Goal: Task Accomplishment & Management: Manage account settings

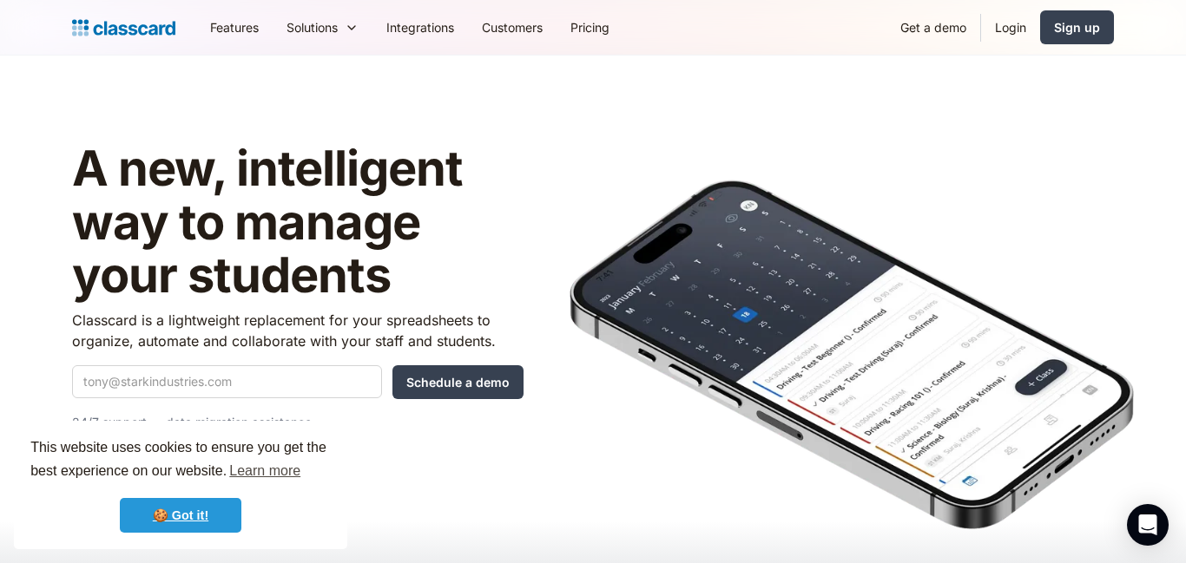
click at [184, 520] on link "🍪 Got it!" at bounding box center [181, 515] width 122 height 35
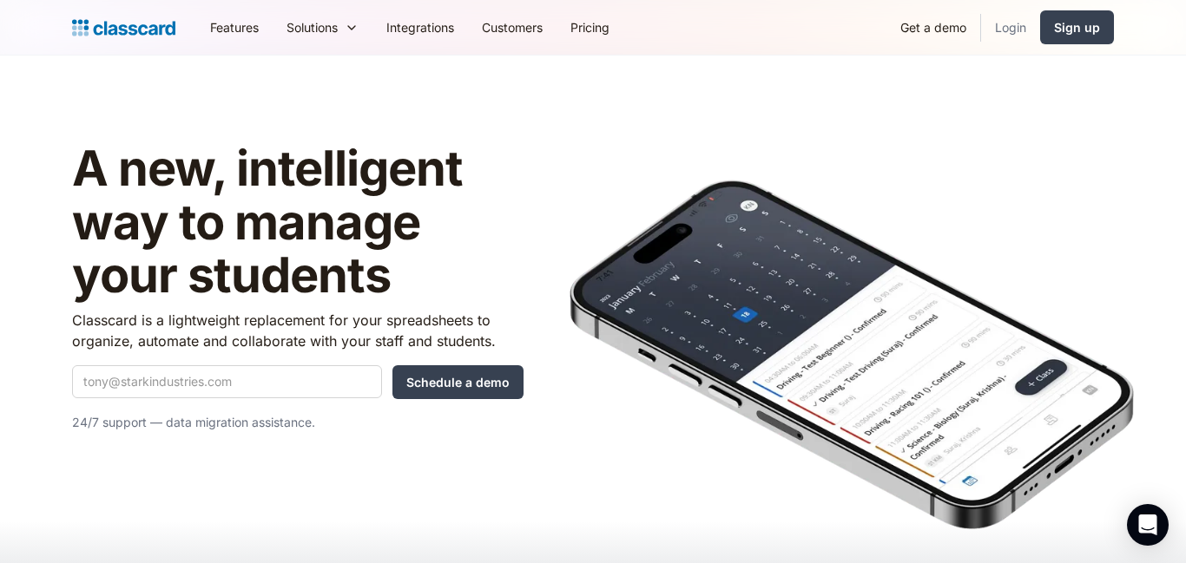
click at [1015, 27] on link "Login" at bounding box center [1010, 27] width 59 height 39
